Goal: Information Seeking & Learning: Find specific fact

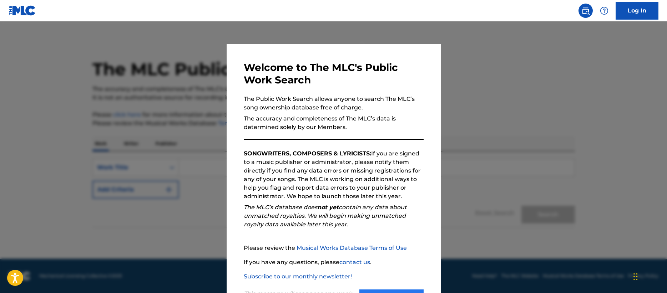
drag, startPoint x: 379, startPoint y: 285, endPoint x: 384, endPoint y: 290, distance: 6.6
click at [380, 285] on div "This message will reappear one week after it is closed. Continue" at bounding box center [334, 295] width 180 height 28
click at [385, 291] on button "Continue" at bounding box center [391, 299] width 64 height 18
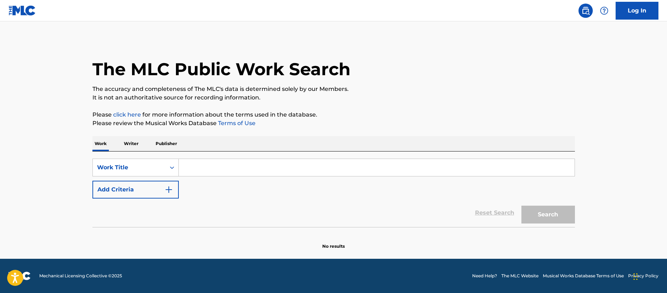
drag, startPoint x: 286, startPoint y: 175, endPoint x: 279, endPoint y: 161, distance: 15.8
click at [285, 175] on input "Search Form" at bounding box center [376, 167] width 395 height 17
click at [279, 160] on input "Search Form" at bounding box center [376, 167] width 395 height 17
type input "Wana"
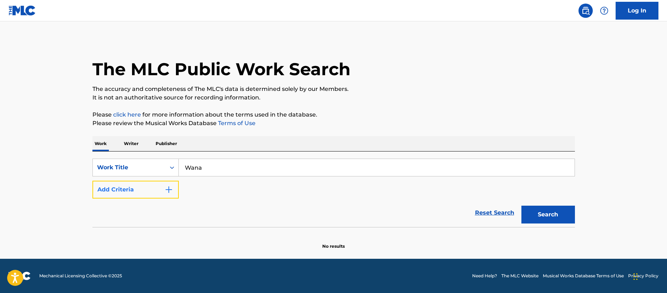
click at [159, 188] on button "Add Criteria" at bounding box center [135, 190] width 86 height 18
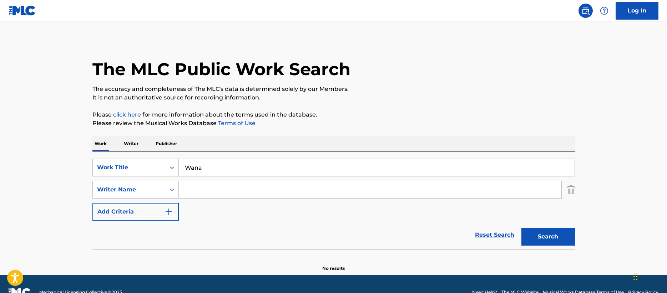
click at [215, 187] on input "Search Form" at bounding box center [370, 189] width 382 height 17
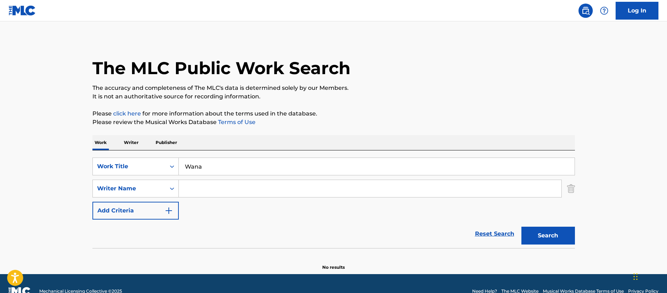
scroll to position [0, 0]
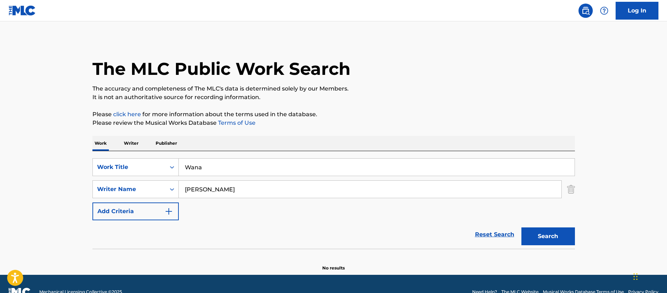
type input "[PERSON_NAME]"
click at [521, 228] on button "Search" at bounding box center [547, 237] width 53 height 18
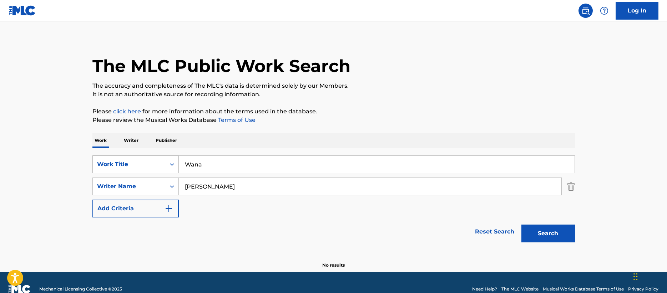
scroll to position [16, 0]
